Goal: Use online tool/utility: Utilize a website feature to perform a specific function

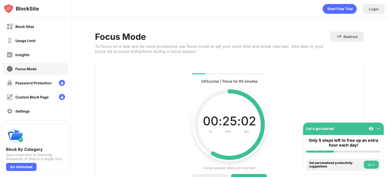
scroll to position [30, 0]
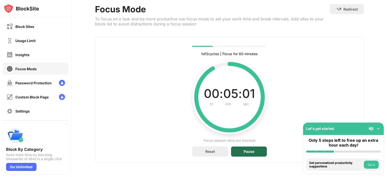
click at [250, 147] on div "Pause" at bounding box center [249, 152] width 36 height 10
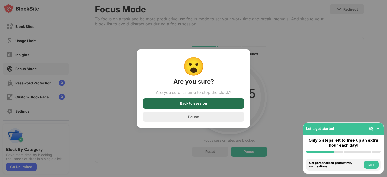
click at [195, 105] on div "Back to session" at bounding box center [193, 104] width 27 height 4
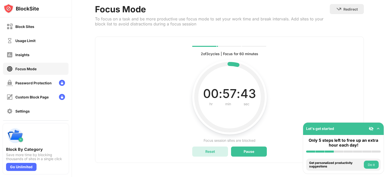
click at [205, 149] on div "Reset" at bounding box center [210, 151] width 10 height 4
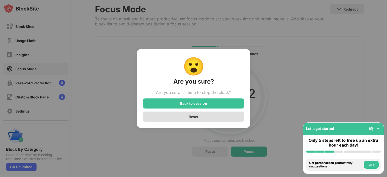
click at [189, 119] on div "Reset" at bounding box center [194, 117] width 10 height 4
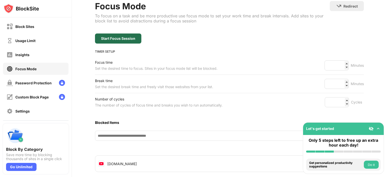
click at [127, 38] on div "Start Focus Session" at bounding box center [118, 39] width 34 height 4
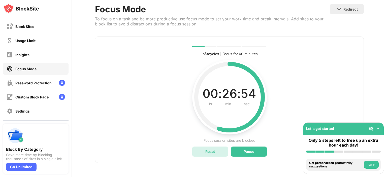
click at [214, 147] on div "Reset" at bounding box center [210, 152] width 36 height 10
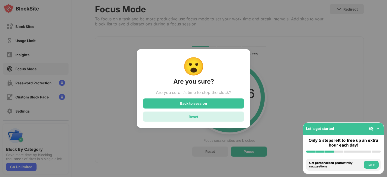
click at [191, 119] on div "Reset" at bounding box center [194, 117] width 10 height 4
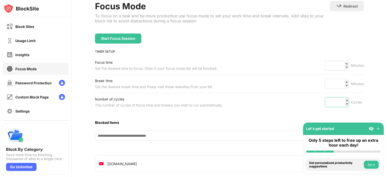
click at [335, 99] on input "*" at bounding box center [337, 102] width 24 height 10
type input "*"
click at [335, 64] on input "**" at bounding box center [337, 65] width 24 height 10
type input "*"
type input "**"
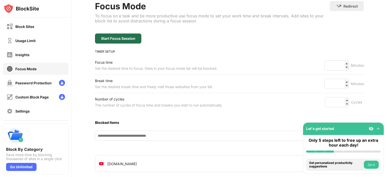
click at [122, 37] on div "Start Focus Session" at bounding box center [118, 39] width 34 height 4
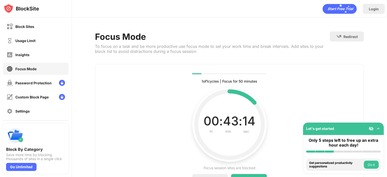
scroll to position [30, 0]
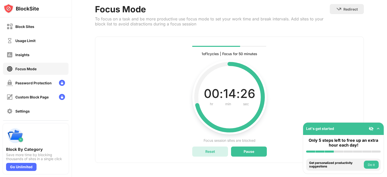
click at [211, 147] on div "Reset" at bounding box center [210, 152] width 36 height 10
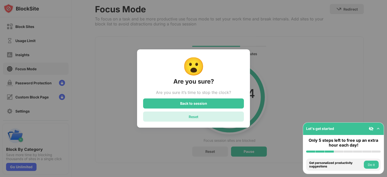
click at [198, 115] on div "Reset" at bounding box center [193, 117] width 101 height 10
